Goal: Task Accomplishment & Management: Manage account settings

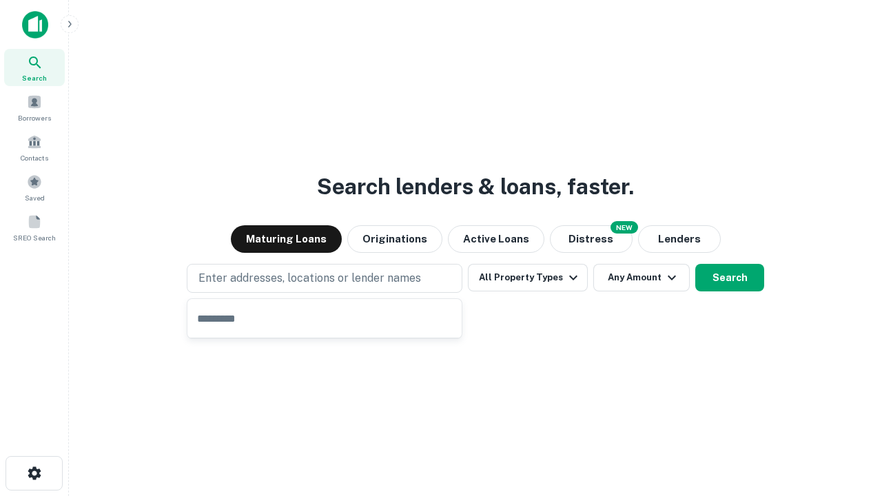
type input "**********"
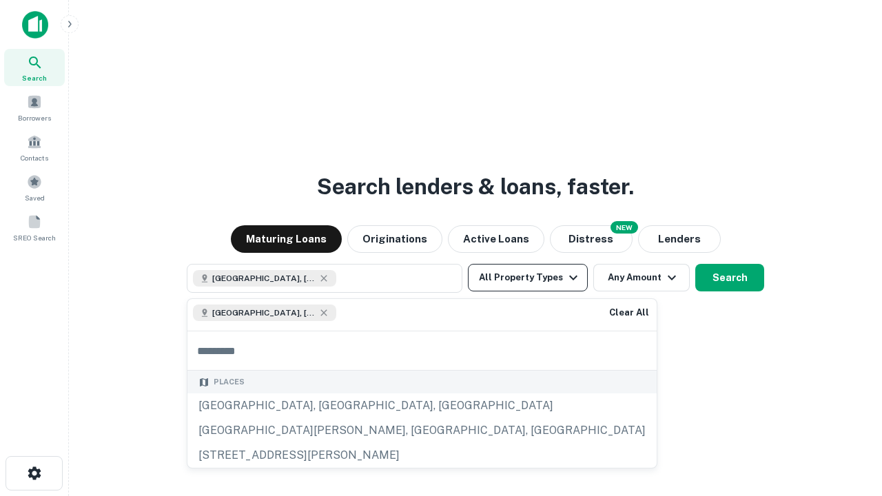
click at [528, 278] on button "All Property Types" at bounding box center [528, 278] width 120 height 28
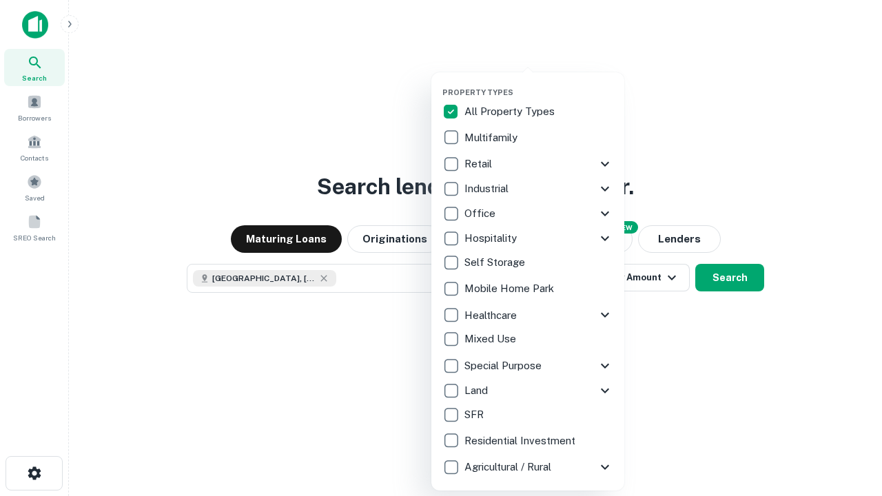
click at [539, 83] on button "button" at bounding box center [538, 83] width 193 height 1
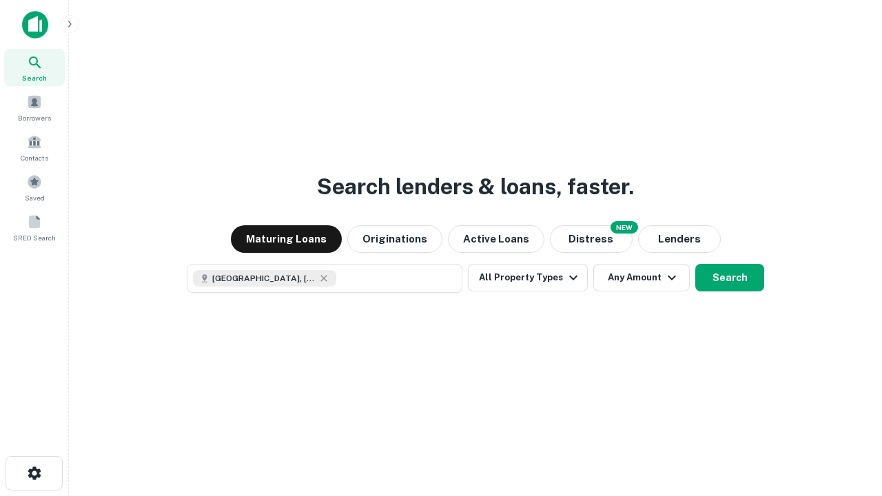
scroll to position [22, 0]
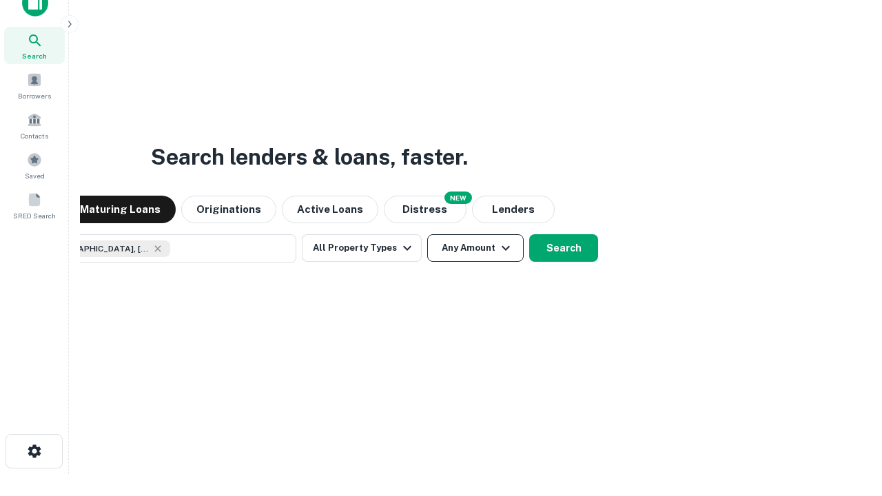
click at [427, 234] on button "Any Amount" at bounding box center [475, 248] width 96 height 28
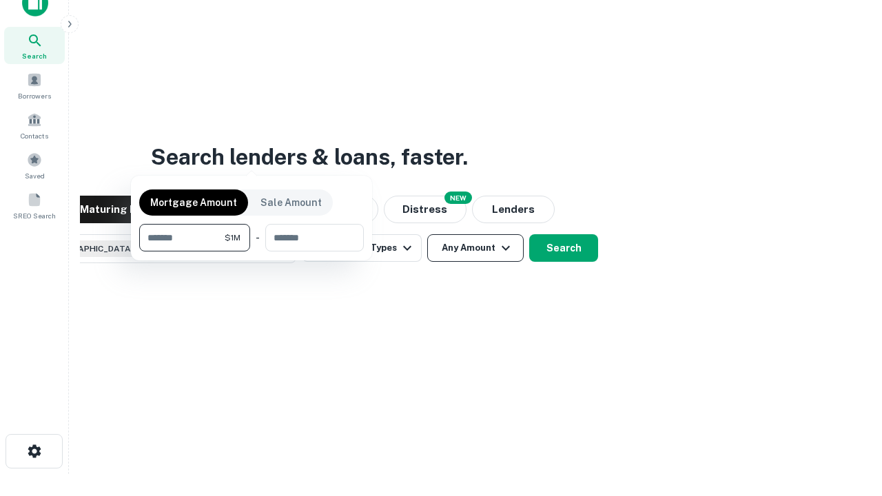
scroll to position [99, 390]
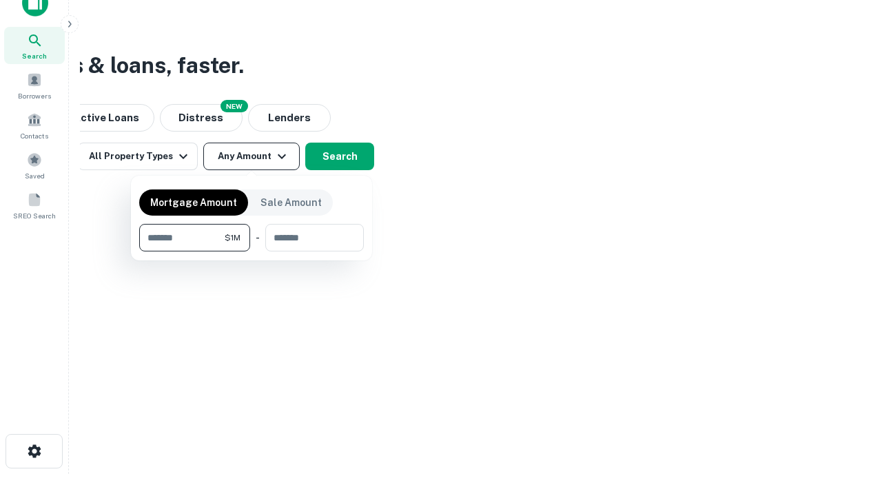
type input "*******"
click at [251, 251] on button "button" at bounding box center [251, 251] width 225 height 1
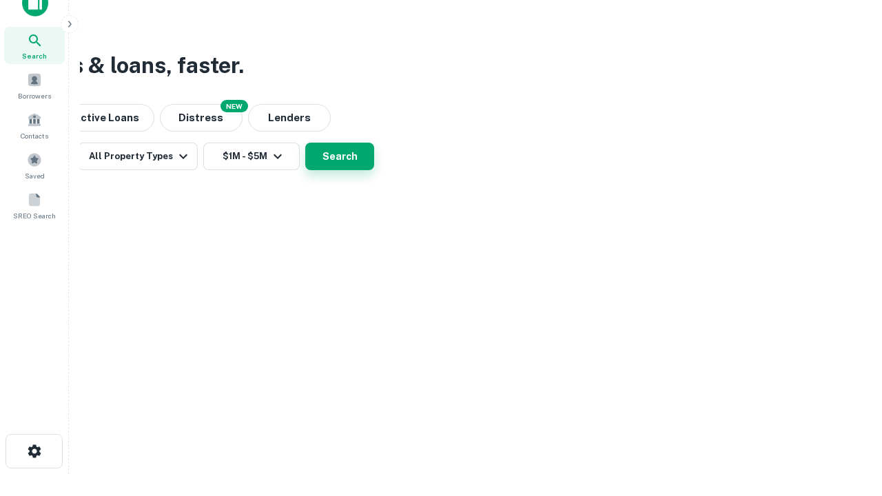
click at [374, 170] on button "Search" at bounding box center [339, 157] width 69 height 28
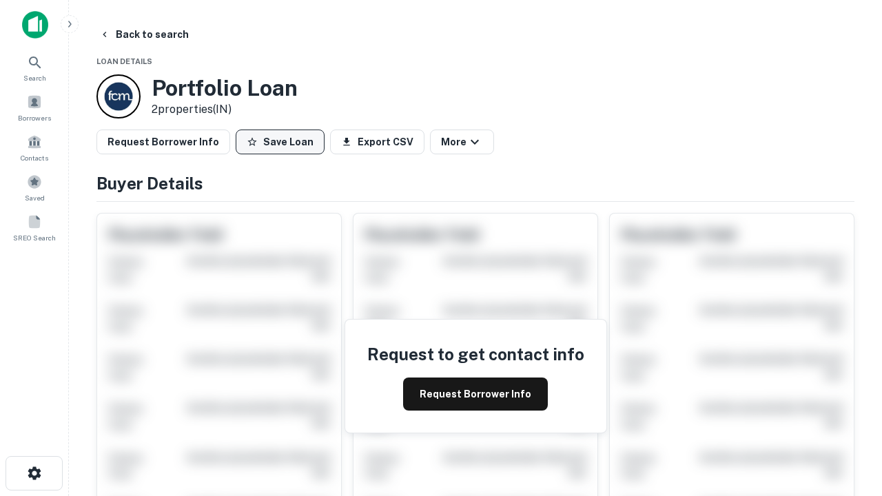
click at [280, 142] on button "Save Loan" at bounding box center [280, 141] width 89 height 25
click at [283, 142] on button "Save Loan" at bounding box center [280, 141] width 89 height 25
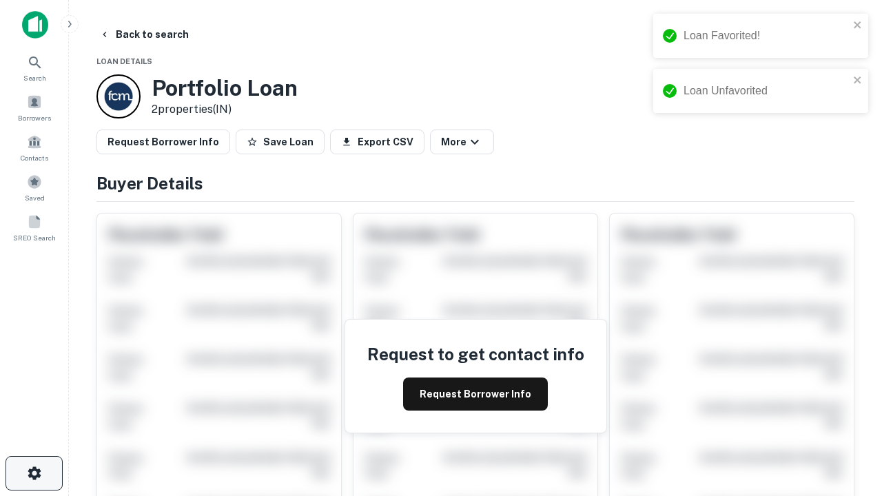
click at [34, 473] on icon "button" at bounding box center [34, 473] width 17 height 17
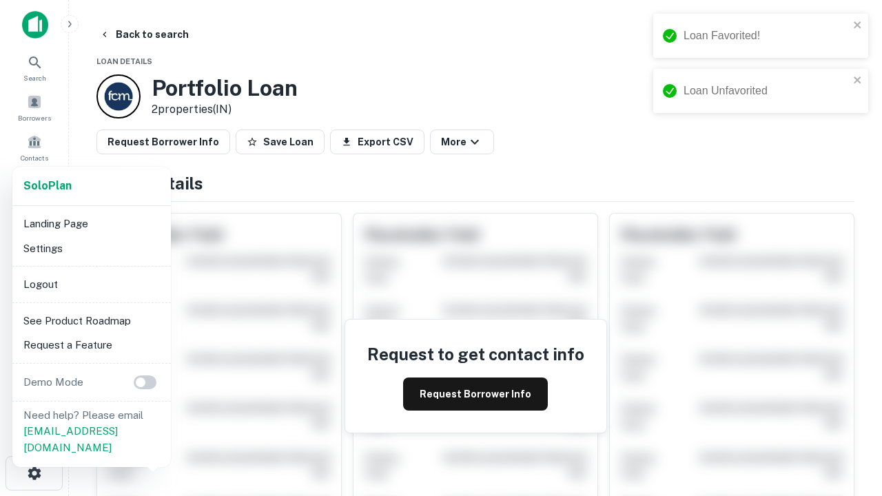
click at [91, 284] on li "Logout" at bounding box center [91, 284] width 147 height 25
